Goal: Task Accomplishment & Management: Manage account settings

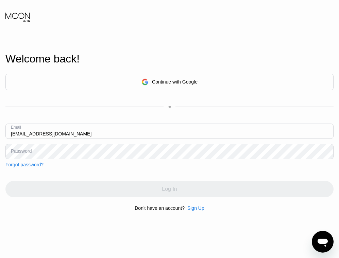
type input "Phillip_slater61@outlook.com"
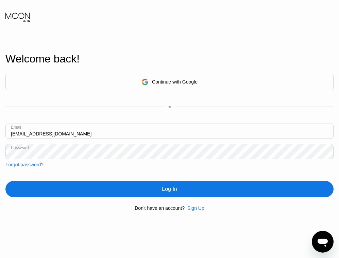
click at [106, 190] on div "Log In" at bounding box center [169, 189] width 328 height 16
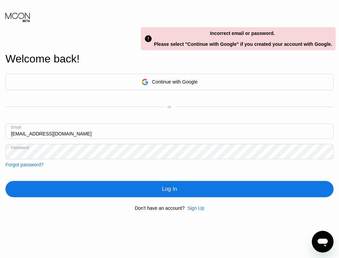
click at [31, 166] on div "Forgot password?" at bounding box center [24, 164] width 38 height 5
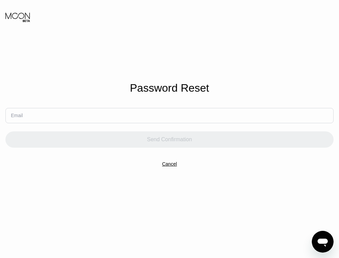
click at [89, 120] on input "text" at bounding box center [169, 115] width 328 height 15
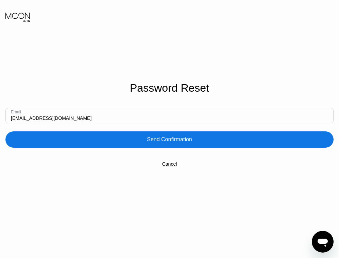
click at [85, 117] on input "phillip_slater61@outlook.com" at bounding box center [169, 115] width 328 height 15
paste input "text"
type input "phillip_slater61@outlook.com"
click at [161, 139] on div "Send Confirmation" at bounding box center [169, 139] width 45 height 7
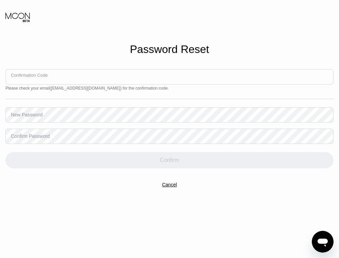
click at [69, 79] on input at bounding box center [169, 76] width 328 height 15
paste input "989892"
type input "989892"
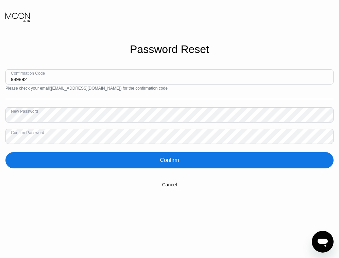
click at [143, 165] on div "Confirm" at bounding box center [169, 160] width 328 height 16
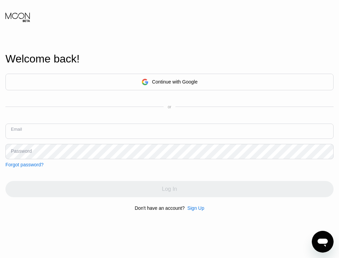
click at [81, 131] on input "text" at bounding box center [169, 131] width 328 height 15
click at [96, 129] on input "text" at bounding box center [169, 131] width 328 height 15
paste input "phillip_slater61@outlook.com"
type input "phillip_slater61@outlook.com"
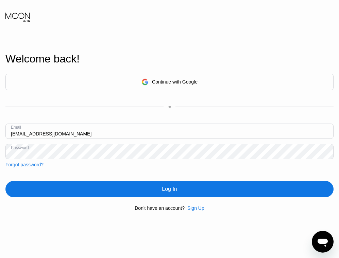
click at [155, 192] on div "Log In" at bounding box center [169, 189] width 328 height 16
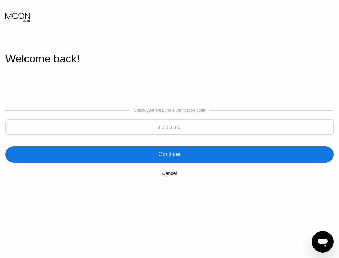
click at [160, 127] on input at bounding box center [169, 127] width 328 height 15
paste input "828101"
type input "828101"
click at [175, 157] on div "Continue" at bounding box center [169, 154] width 22 height 7
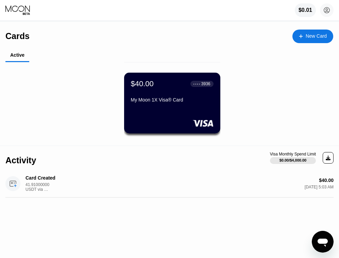
click at [167, 103] on div "My Moon 1X Visa® Card" at bounding box center [172, 99] width 83 height 5
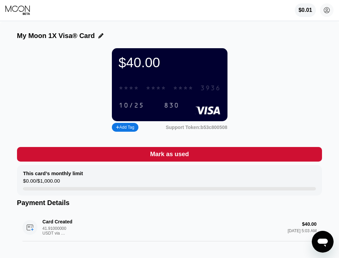
click at [164, 92] on div "* * * *" at bounding box center [156, 89] width 20 height 8
click at [181, 90] on div "2318" at bounding box center [183, 89] width 20 height 8
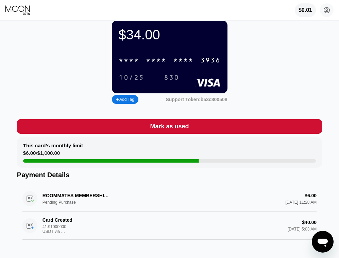
scroll to position [26, 0]
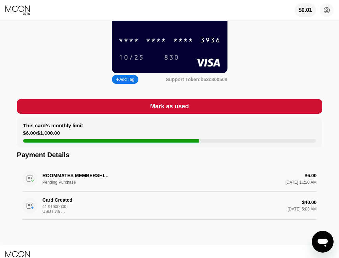
scroll to position [52, 0]
